Goal: Find specific page/section: Find specific page/section

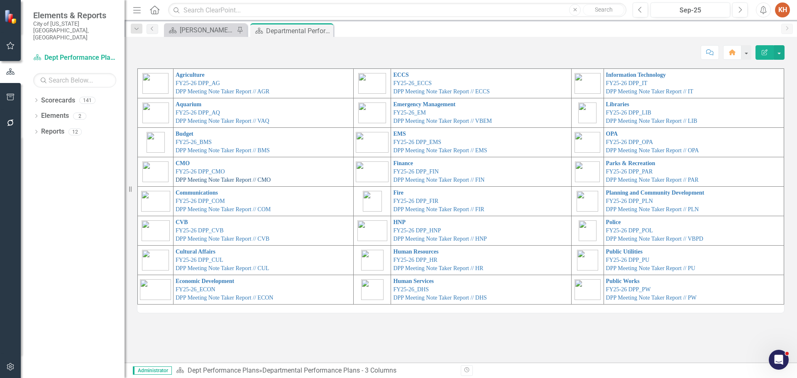
click at [199, 180] on link "DPP Meeting Note Taker Report // CMO" at bounding box center [223, 180] width 95 height 6
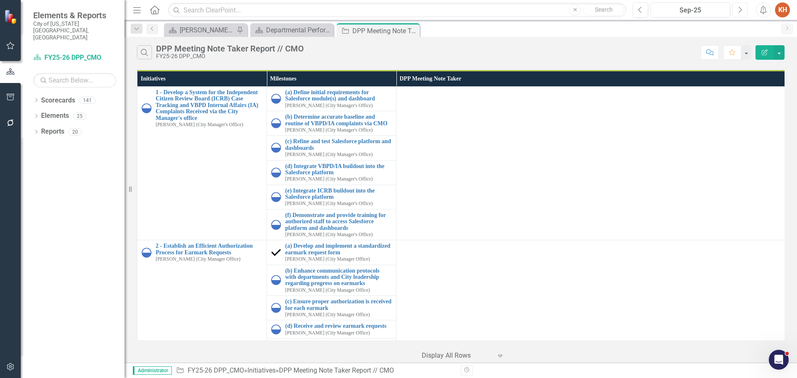
click at [740, 9] on icon "Next" at bounding box center [740, 9] width 5 height 7
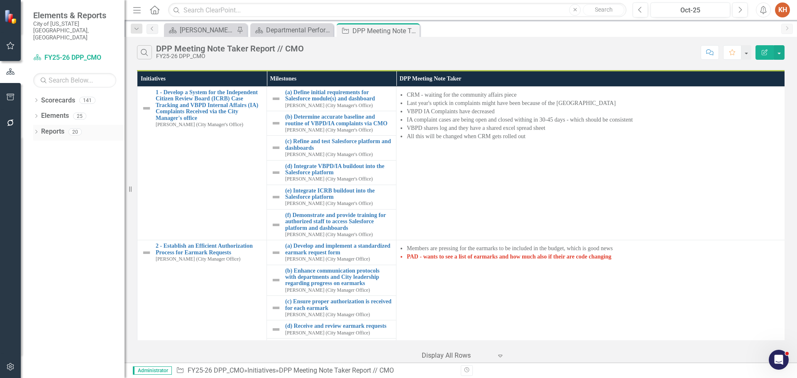
click at [56, 127] on link "Reports" at bounding box center [52, 132] width 23 height 10
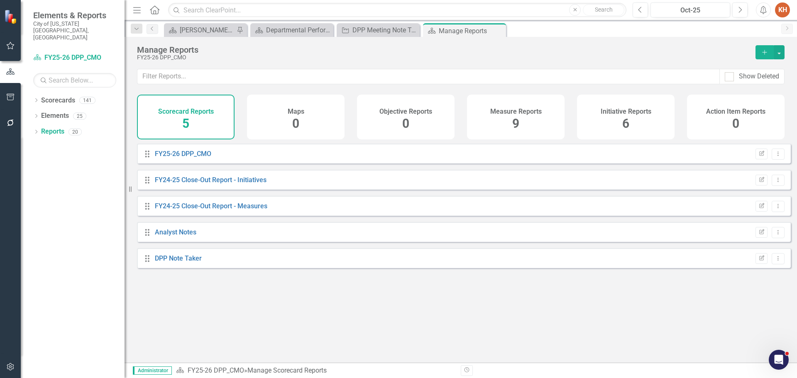
click at [623, 115] on div "6" at bounding box center [626, 124] width 7 height 18
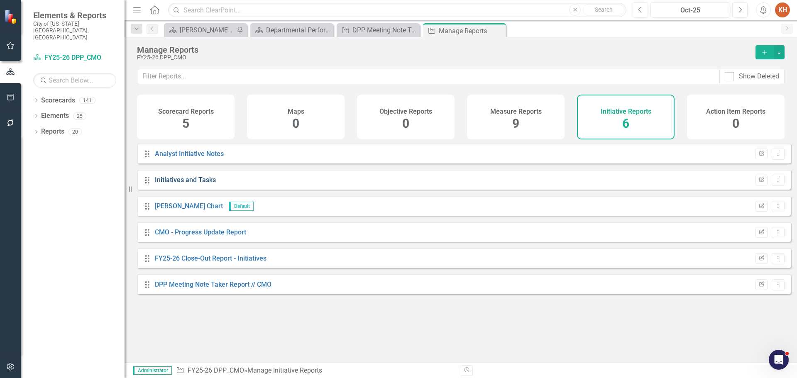
click at [172, 184] on link "Initiatives and Tasks" at bounding box center [185, 180] width 61 height 8
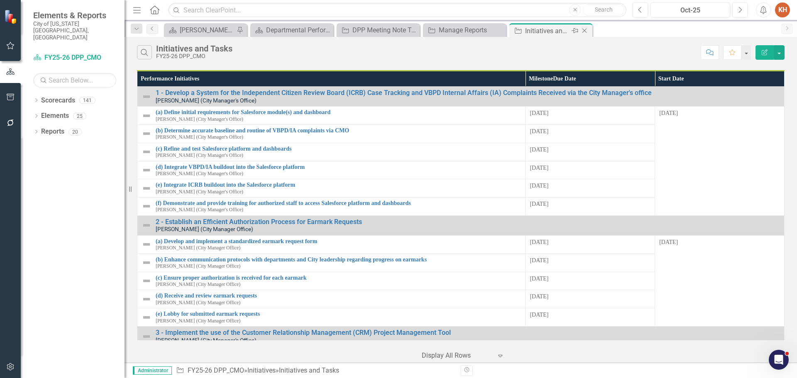
click at [586, 31] on icon "Close" at bounding box center [585, 30] width 8 height 7
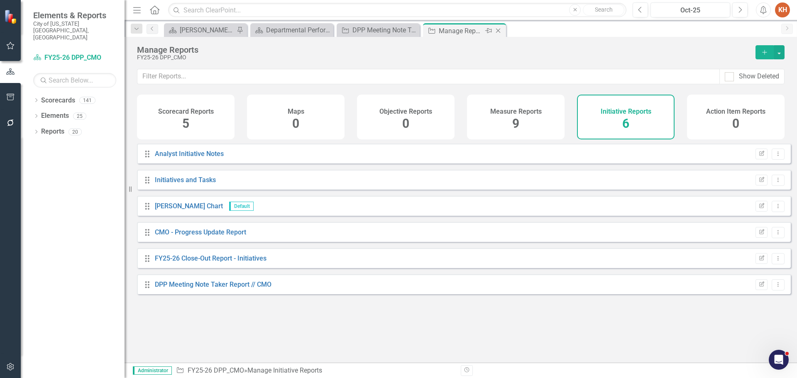
click at [499, 29] on icon "Close" at bounding box center [498, 30] width 8 height 7
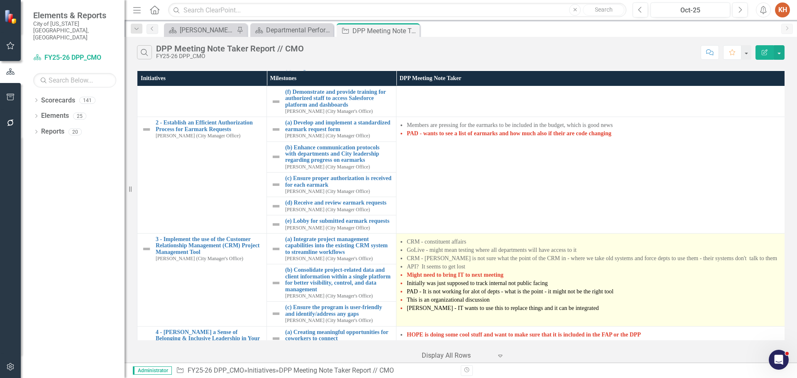
scroll to position [165, 0]
